Goal: Information Seeking & Learning: Learn about a topic

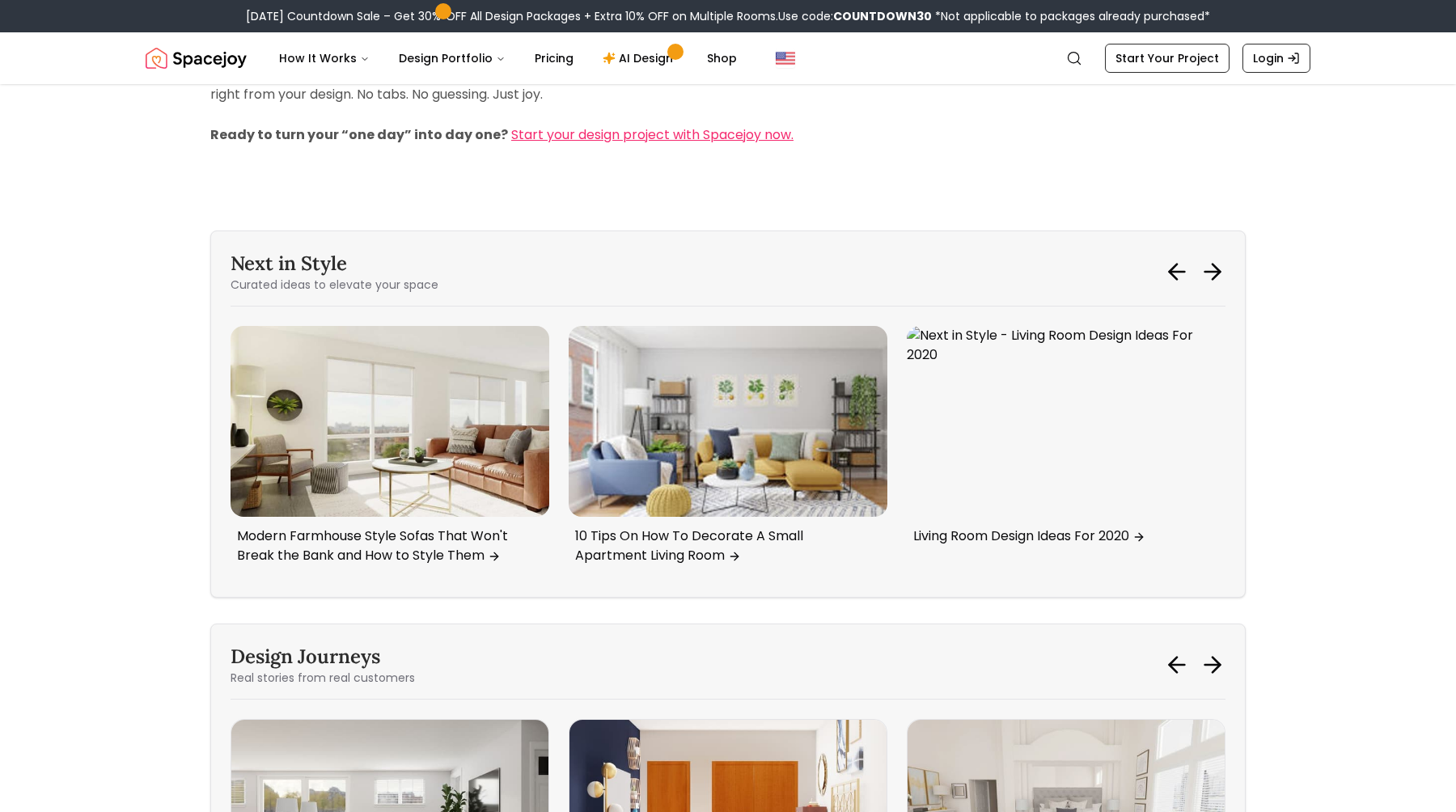
scroll to position [6529, 0]
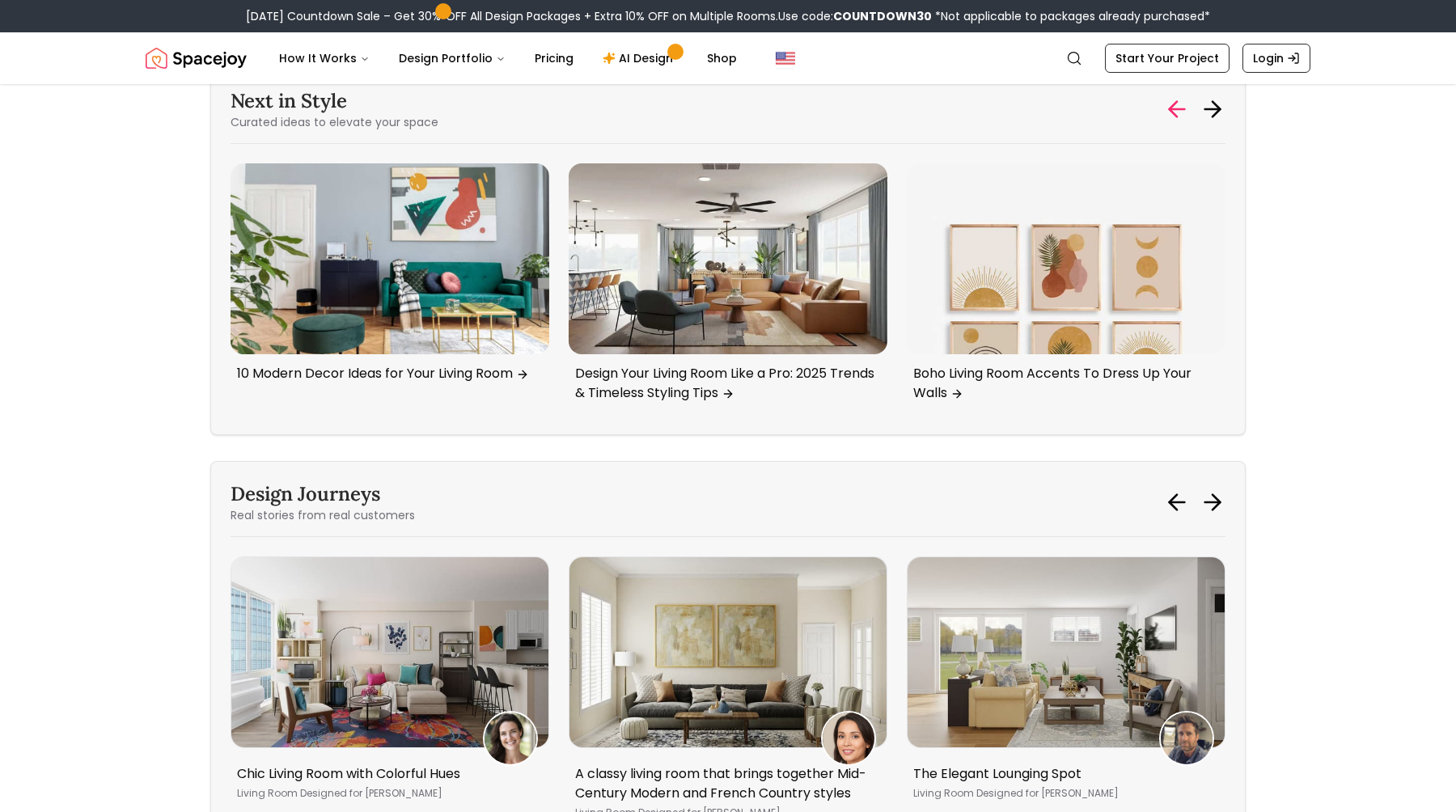
click at [1174, 107] on icon at bounding box center [1176, 109] width 26 height 26
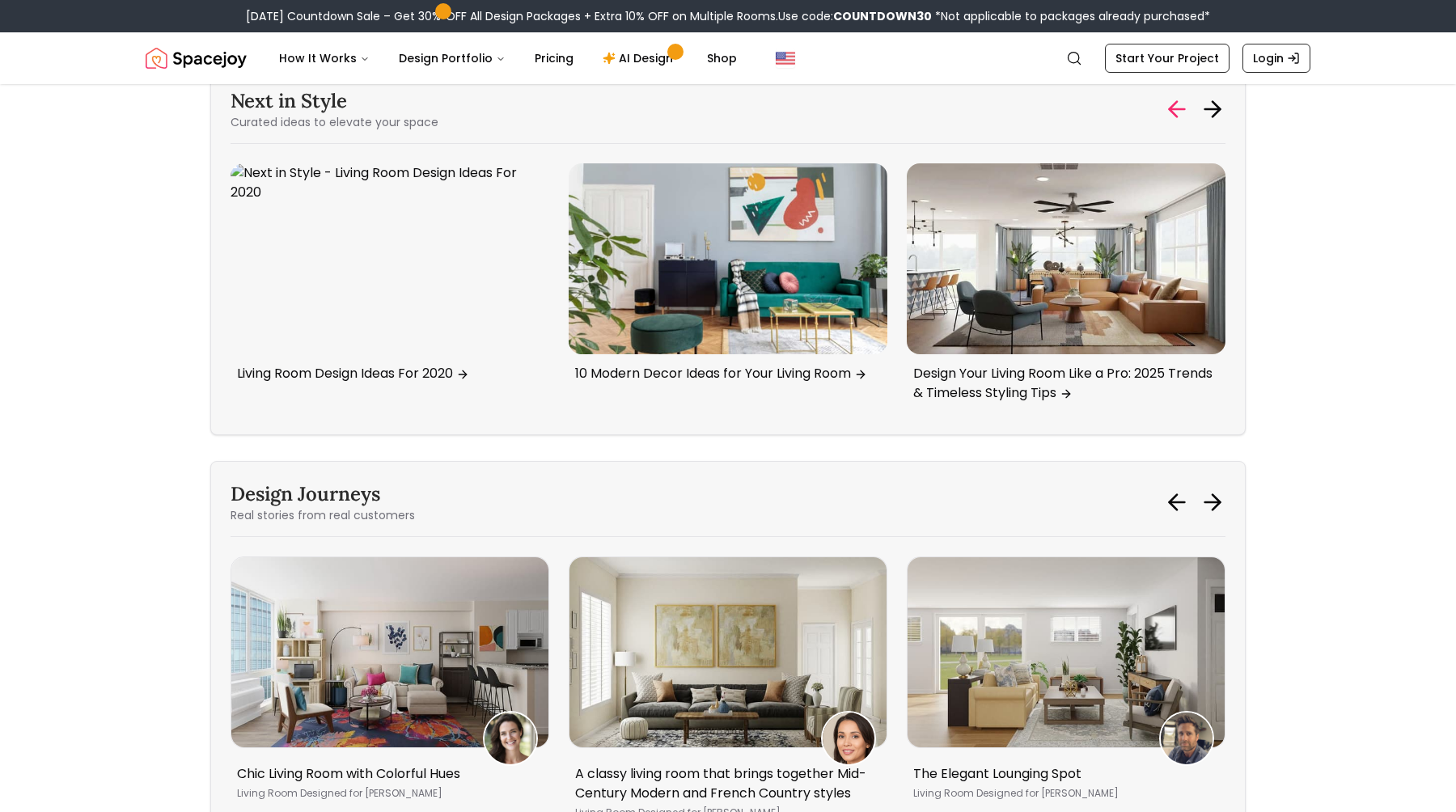
click at [1174, 107] on icon at bounding box center [1176, 109] width 26 height 26
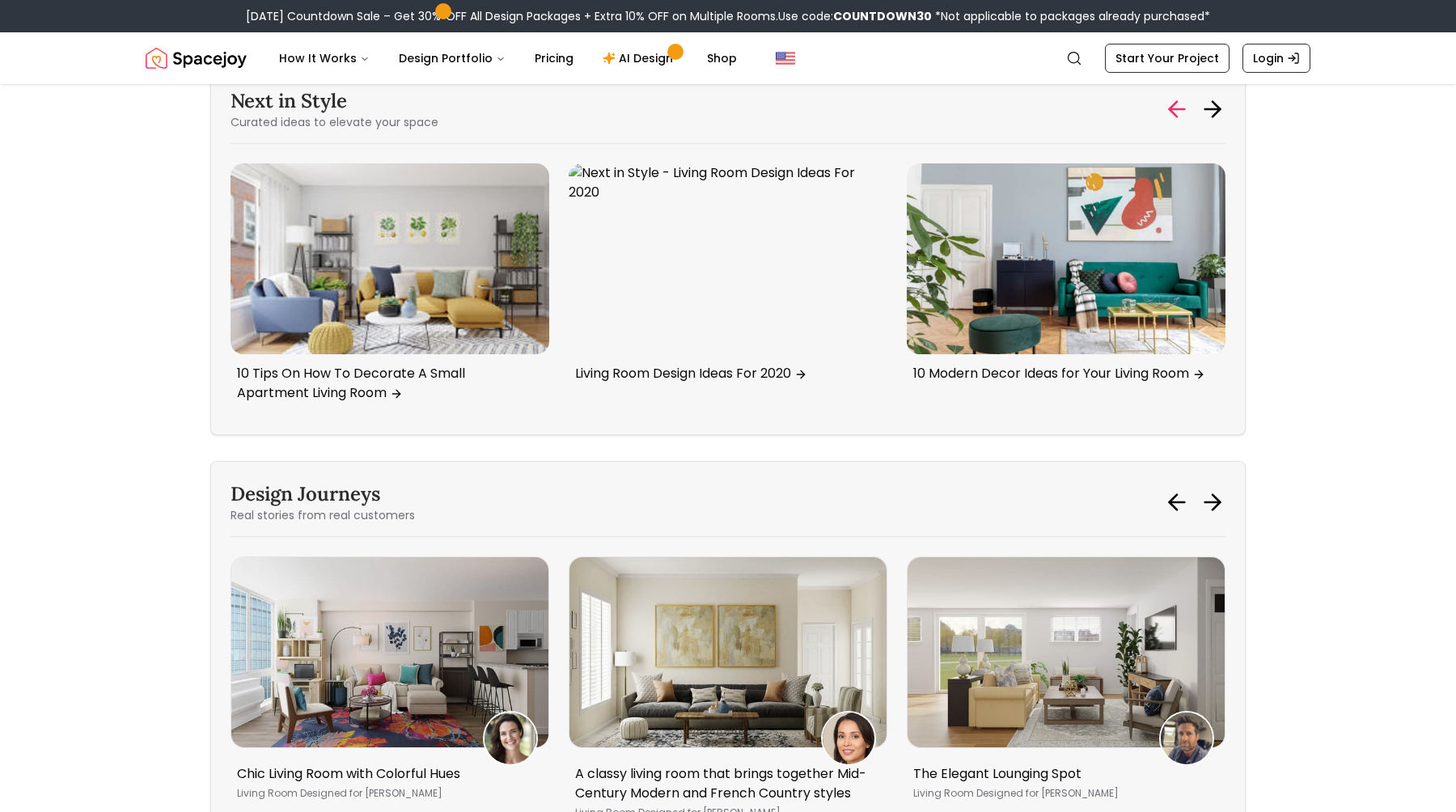
click at [1174, 107] on icon at bounding box center [1176, 109] width 26 height 26
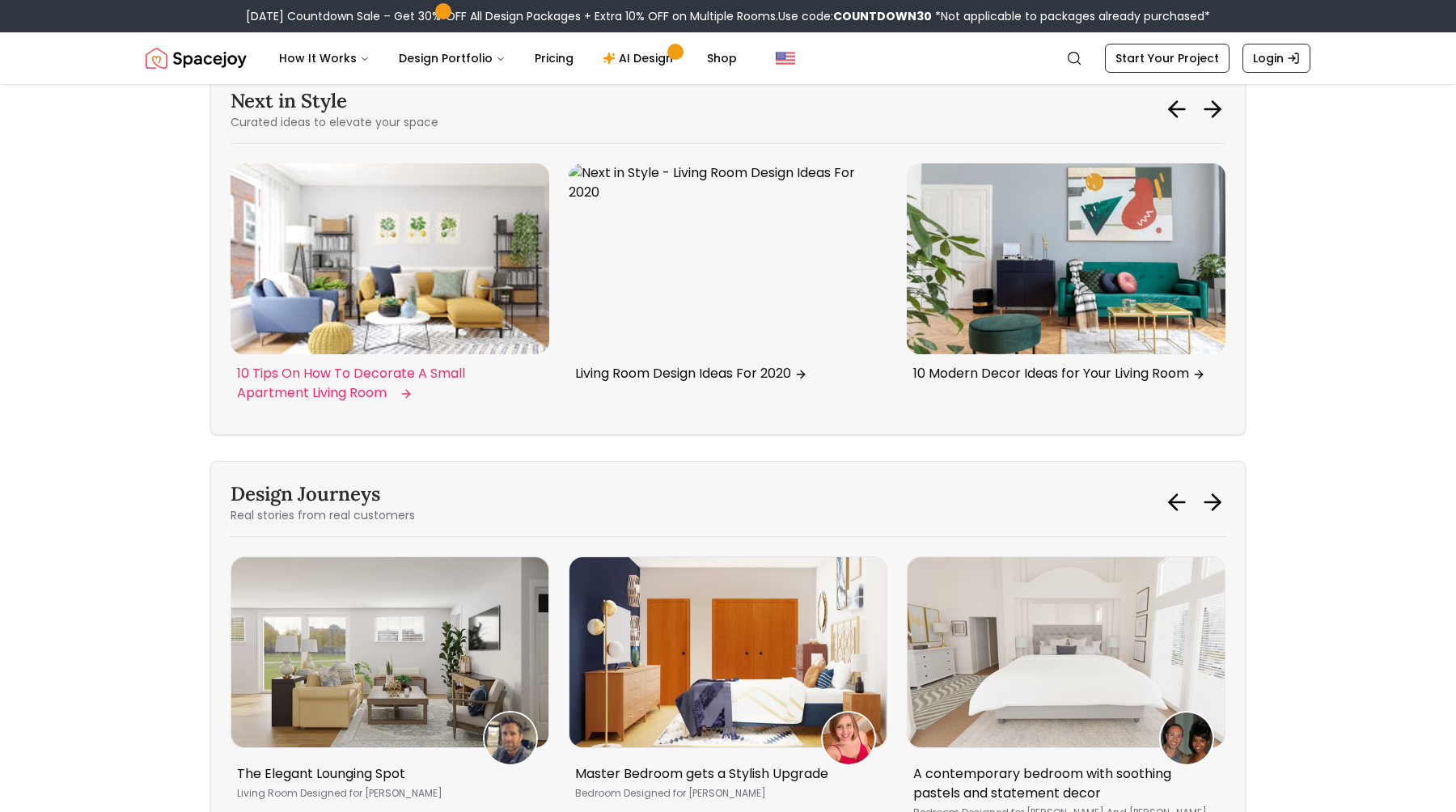
click at [422, 223] on img "3 / 6" at bounding box center [390, 258] width 319 height 191
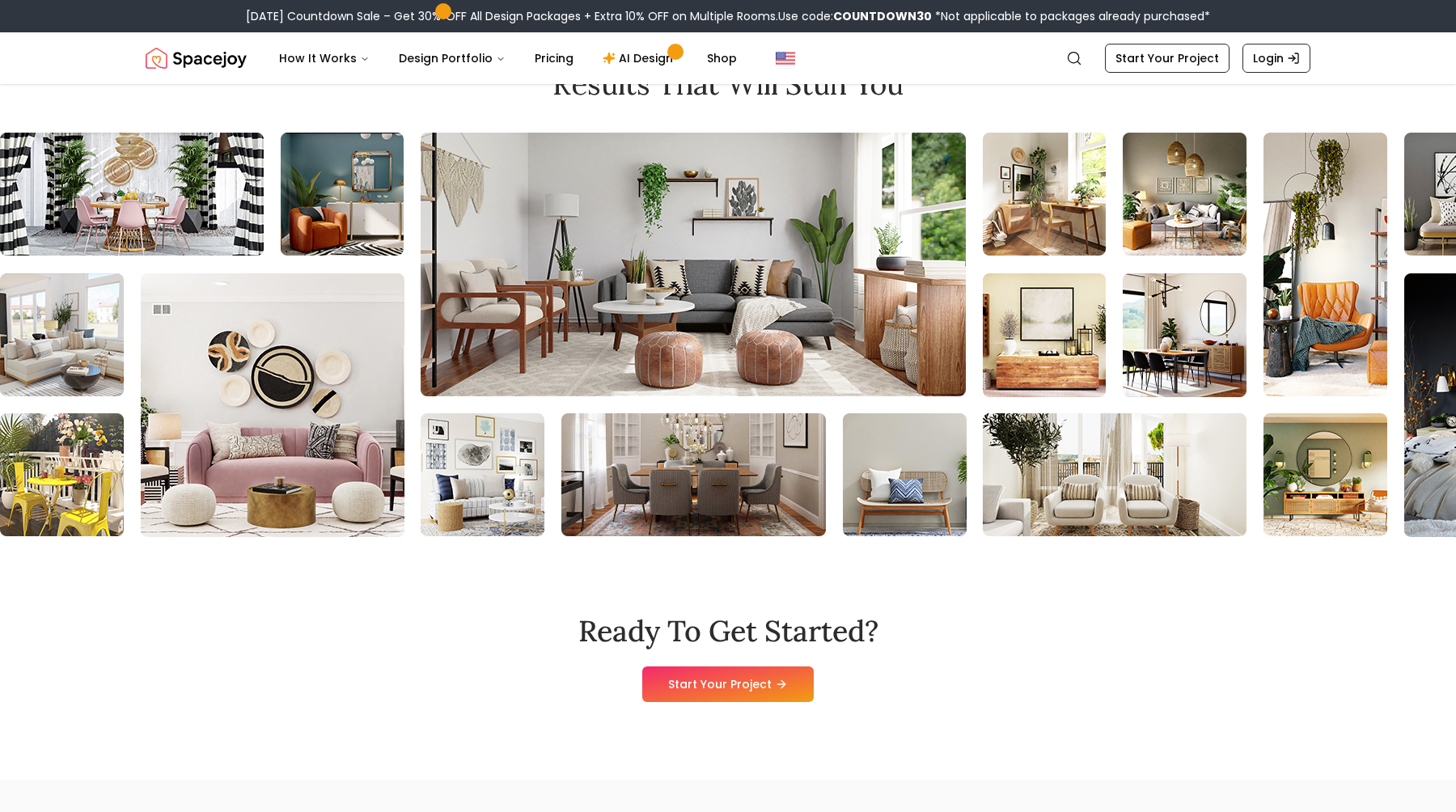
scroll to position [15766, 0]
click at [840, 437] on img at bounding box center [1254, 333] width 2510 height 404
click at [830, 469] on img at bounding box center [1254, 333] width 2510 height 404
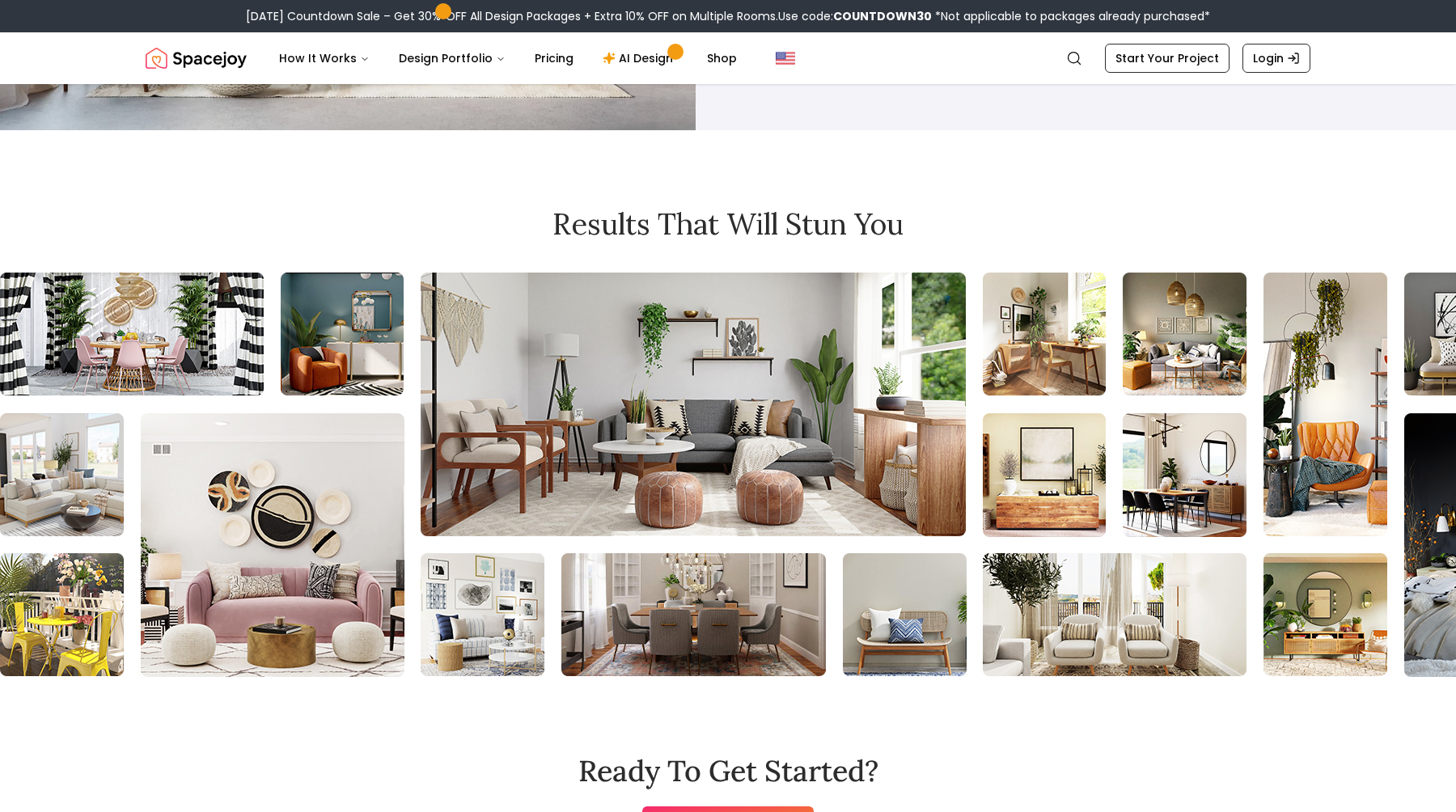
scroll to position [15631, 0]
